Goal: Transaction & Acquisition: Purchase product/service

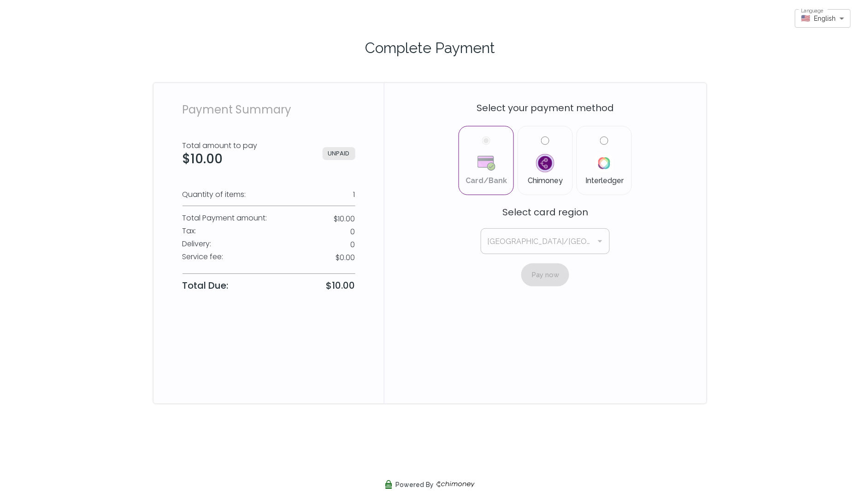
click at [548, 139] on input "Chimoney" at bounding box center [545, 140] width 8 height 8
radio input "true"
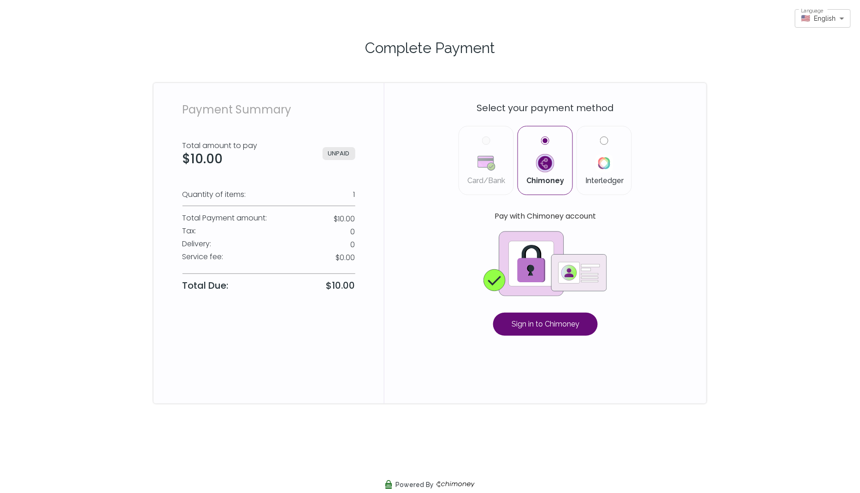
click at [596, 139] on label "Interledger" at bounding box center [604, 160] width 40 height 48
click at [600, 139] on input "Interledger" at bounding box center [604, 140] width 8 height 8
radio input "true"
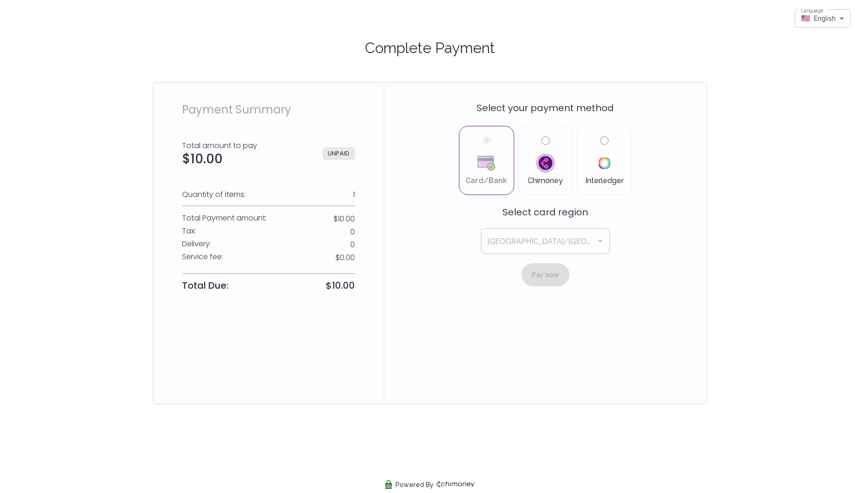
click at [109, 34] on div "Complete Payment Payment Summary Total amount to pay $10.00 UNPAID Quantity of …" at bounding box center [430, 212] width 860 height 425
